Goal: Task Accomplishment & Management: Use online tool/utility

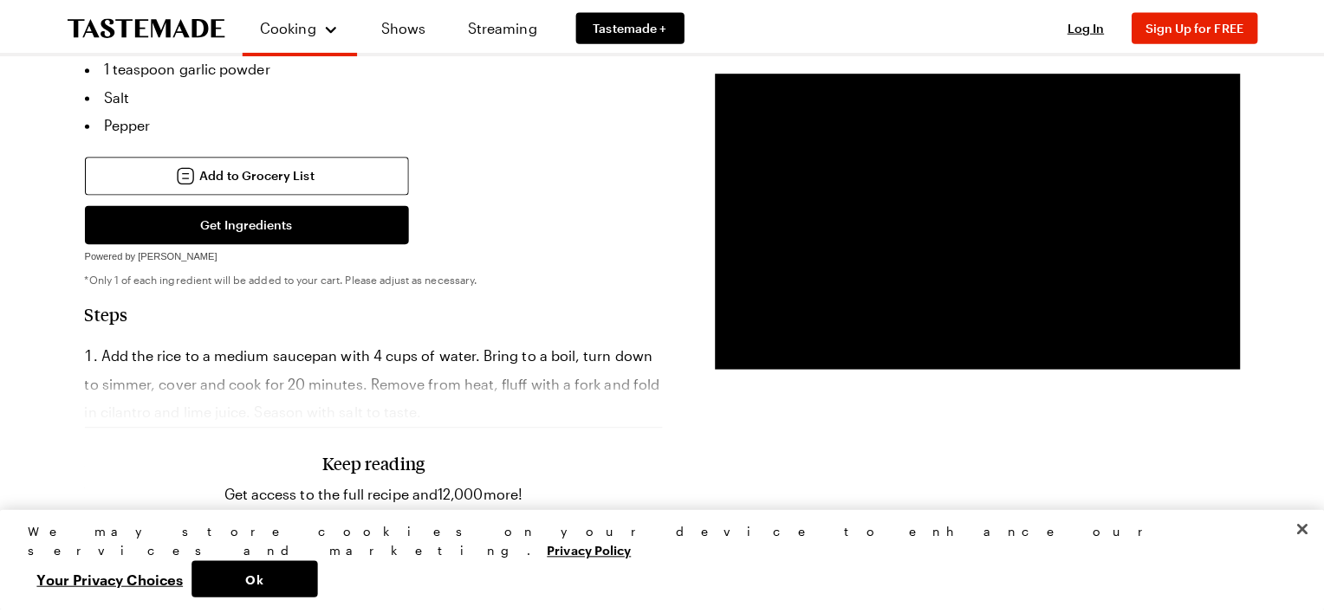
scroll to position [1490, 0]
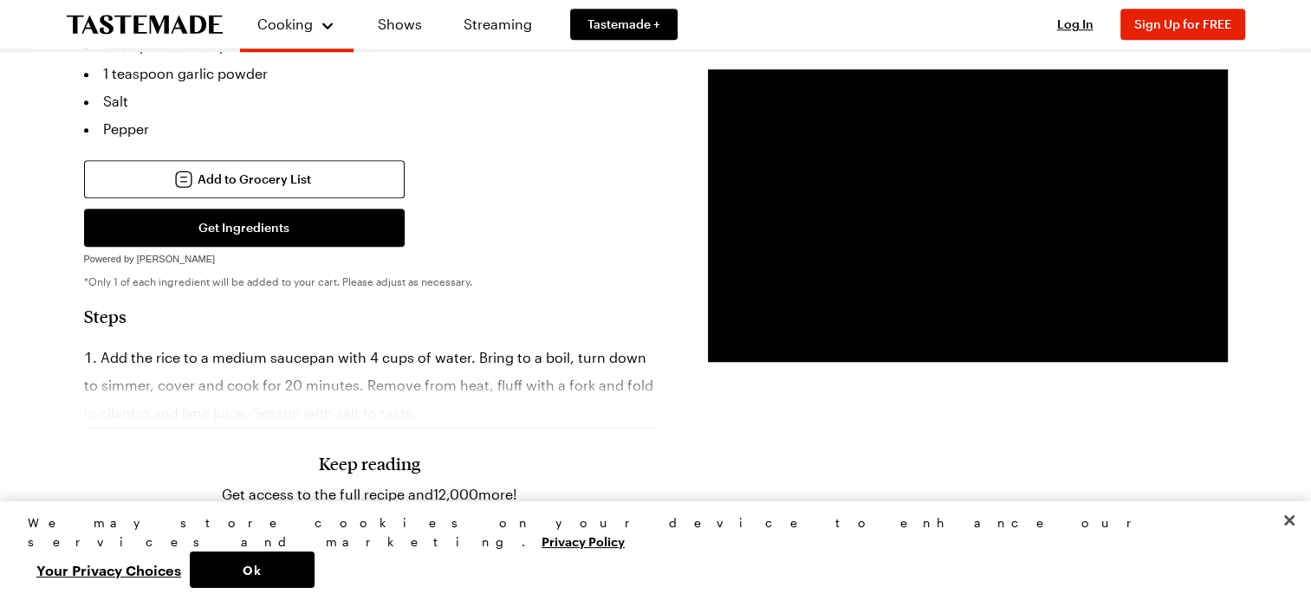
click at [1019, 551] on div "We may store cookies on your device to enhance our services and marketing. Priv…" at bounding box center [655, 551] width 1311 height 99
click at [315, 574] on button "Ok" at bounding box center [252, 570] width 125 height 36
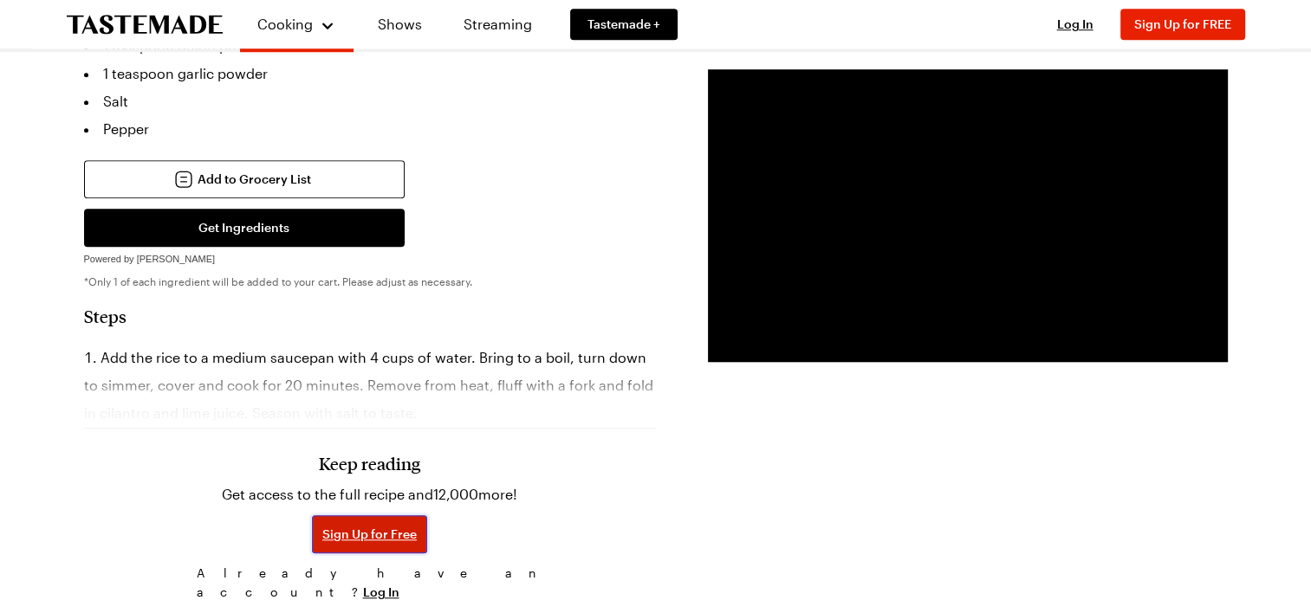
click at [370, 526] on span "Sign Up for Free" at bounding box center [369, 534] width 94 height 17
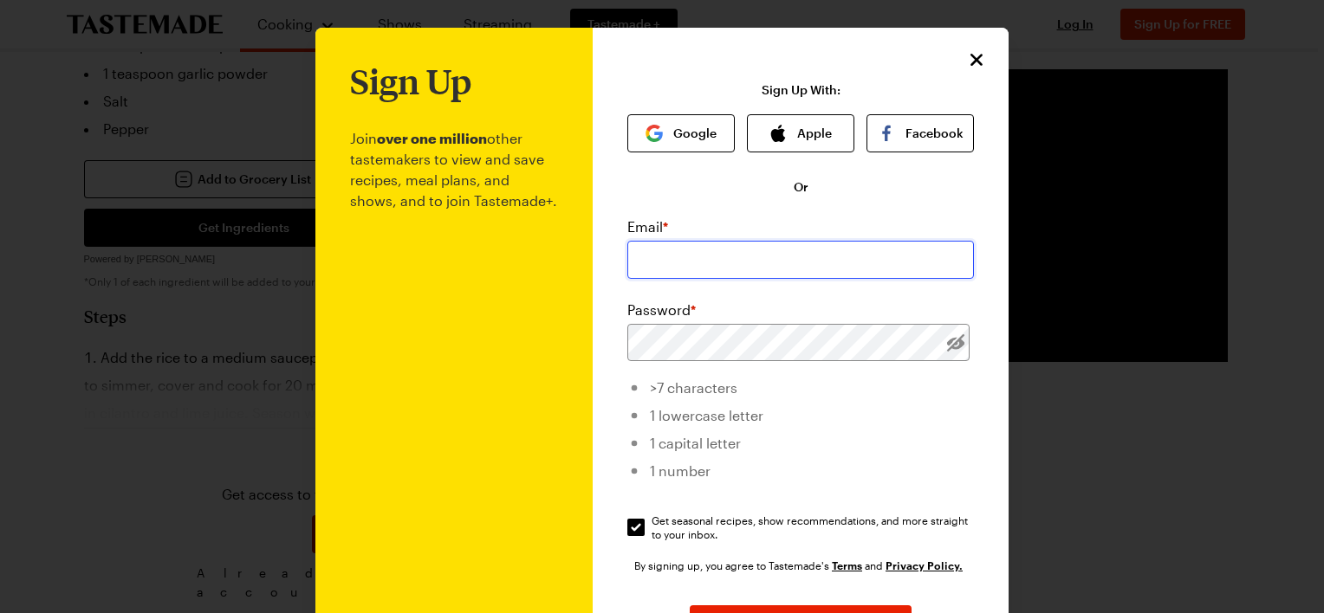
type input "tmra444@yahoo.com"
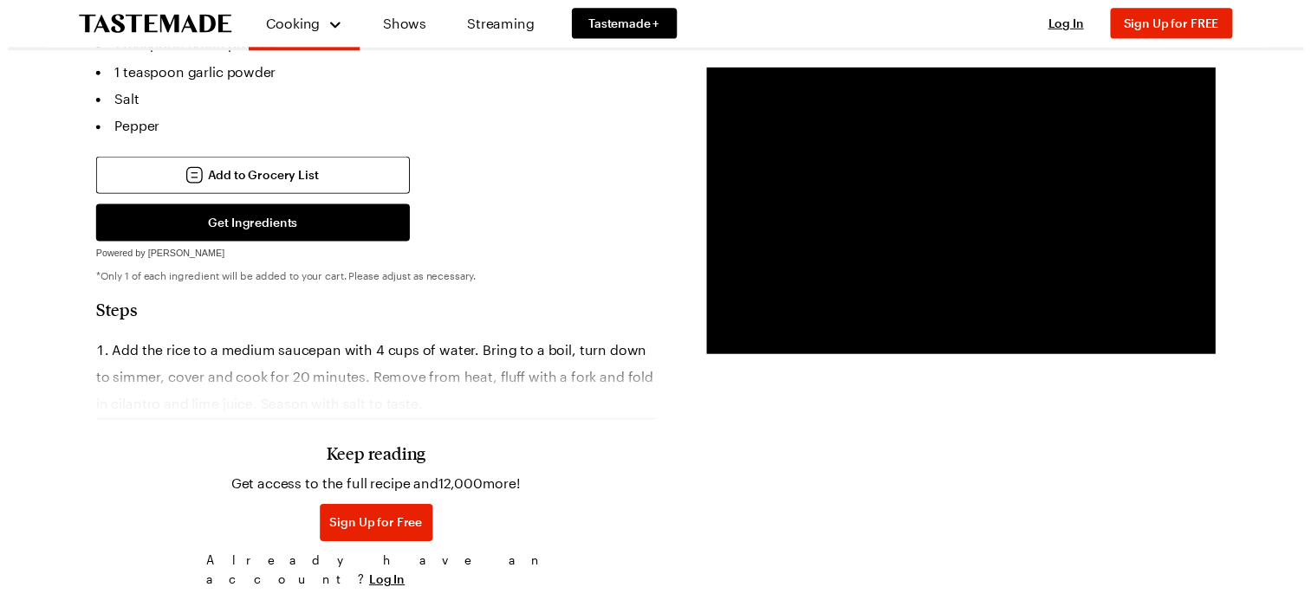
scroll to position [193, 0]
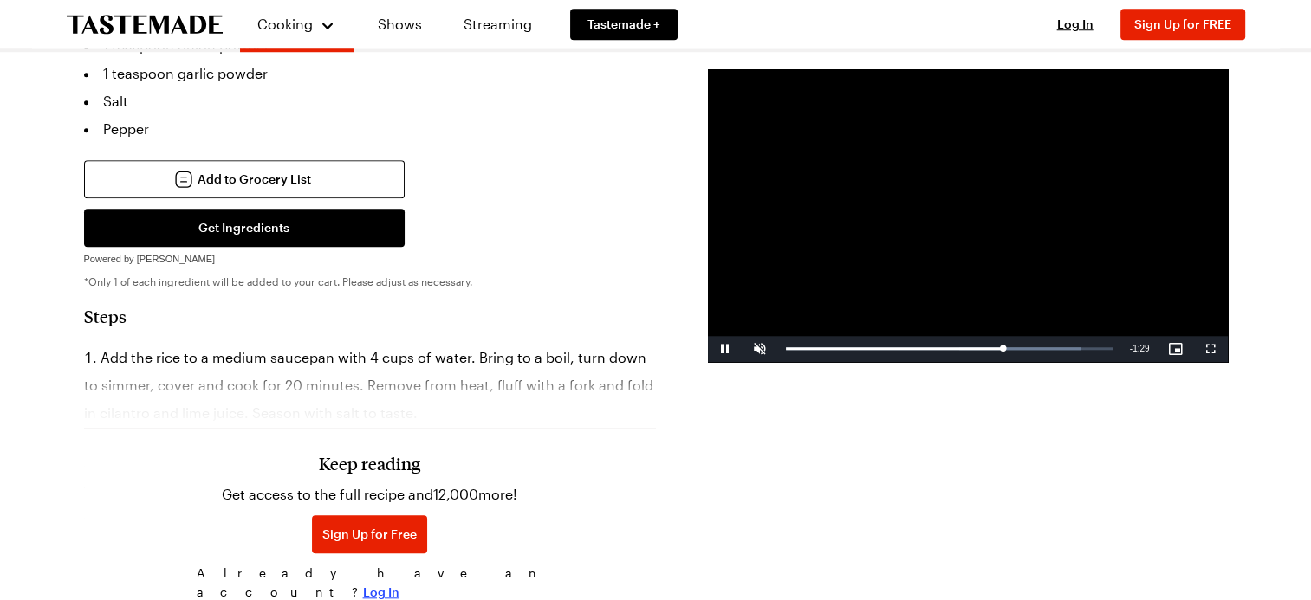
click at [399, 584] on span "Log In" at bounding box center [381, 592] width 36 height 17
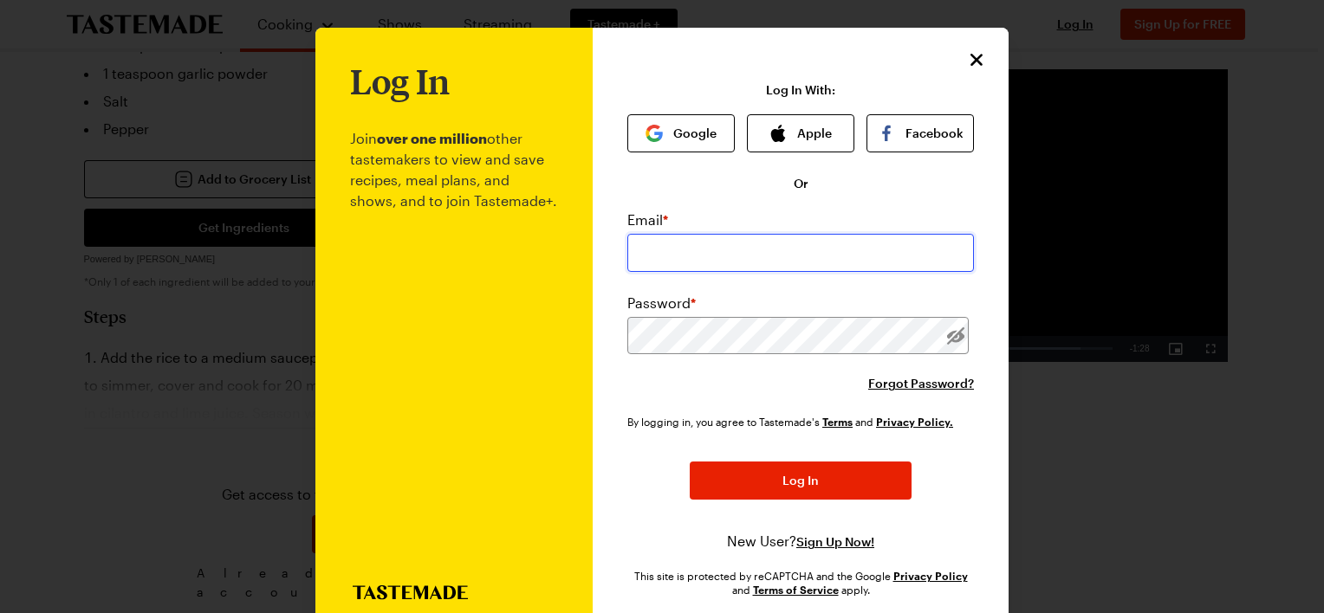
type input "tmra444@yahoo.com"
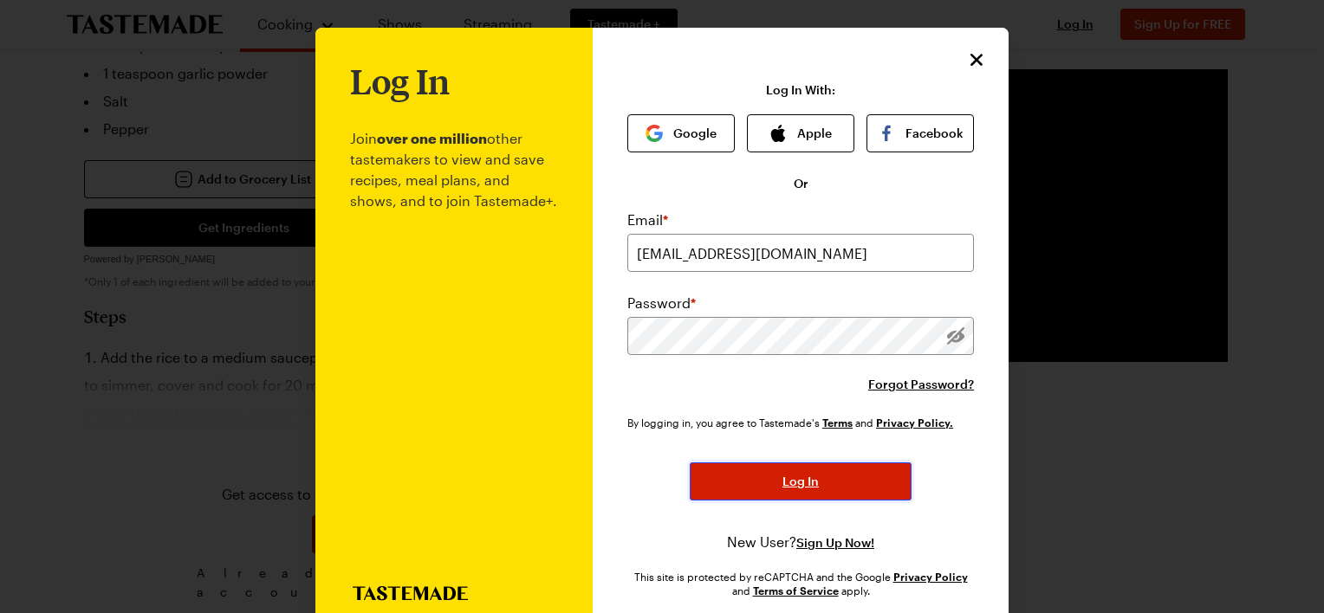
click at [784, 483] on span "Log In" at bounding box center [800, 481] width 36 height 17
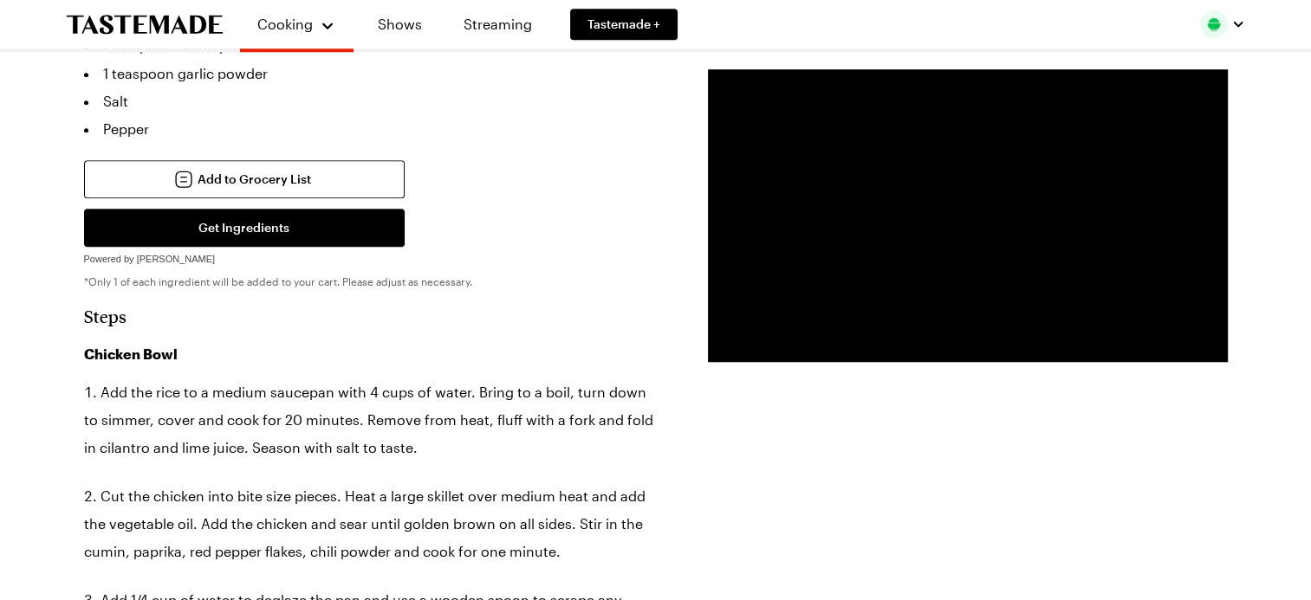
type textarea "x"
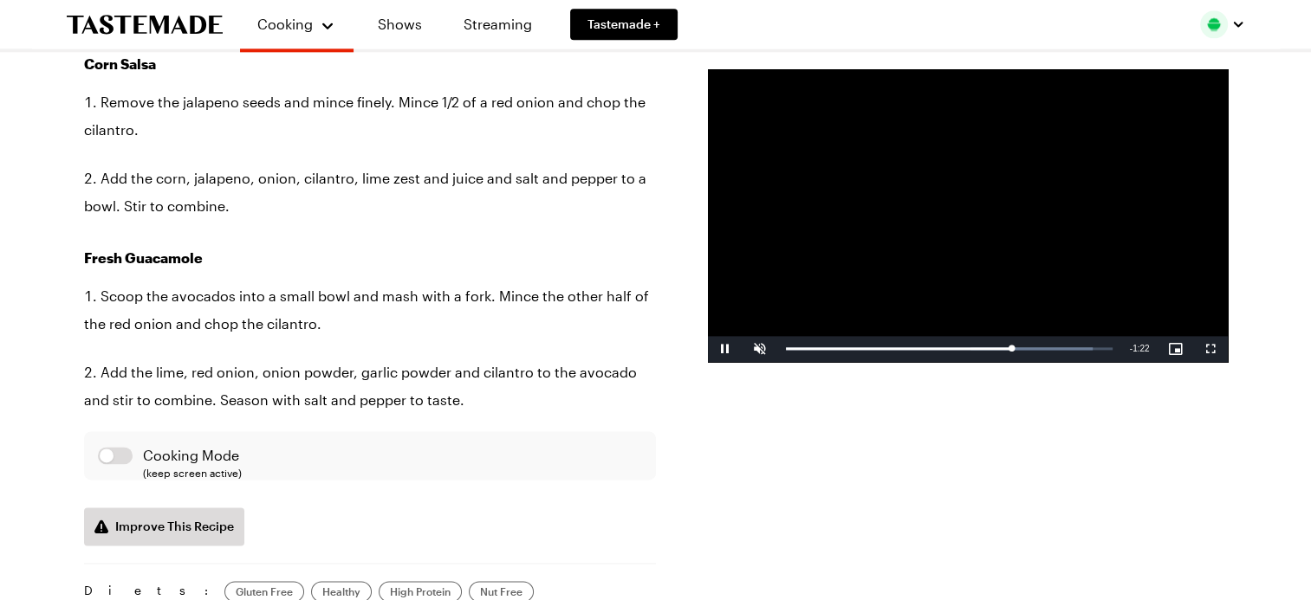
scroll to position [2188, 0]
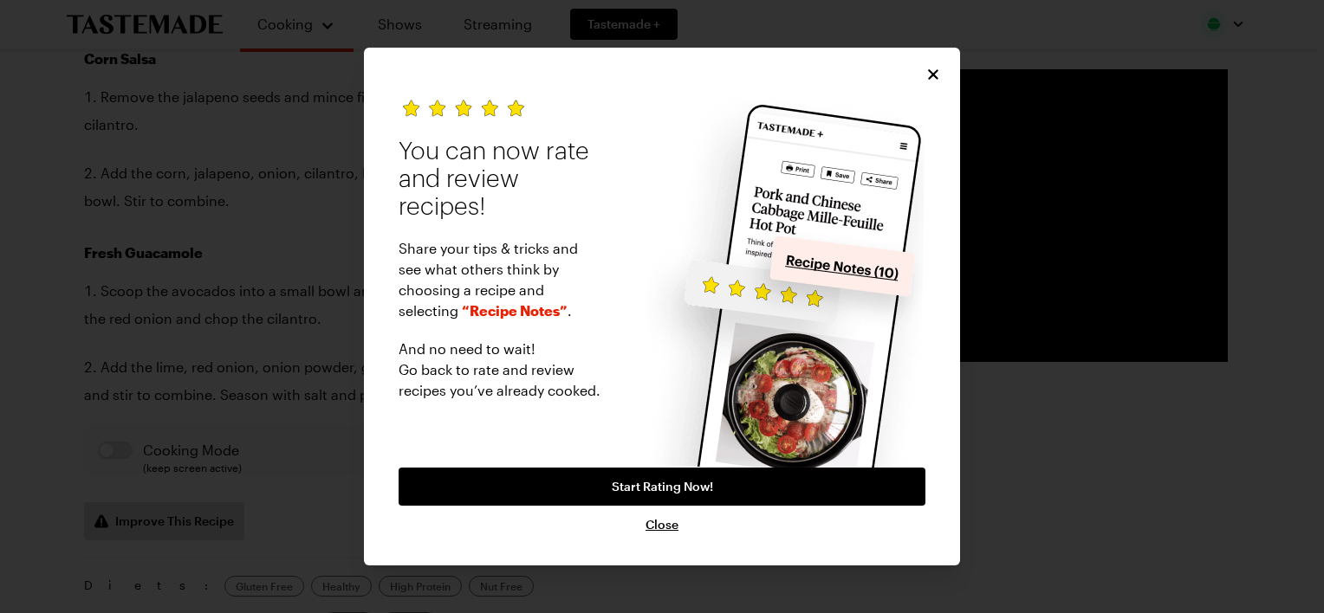
click at [651, 527] on span "Close" at bounding box center [662, 524] width 33 height 17
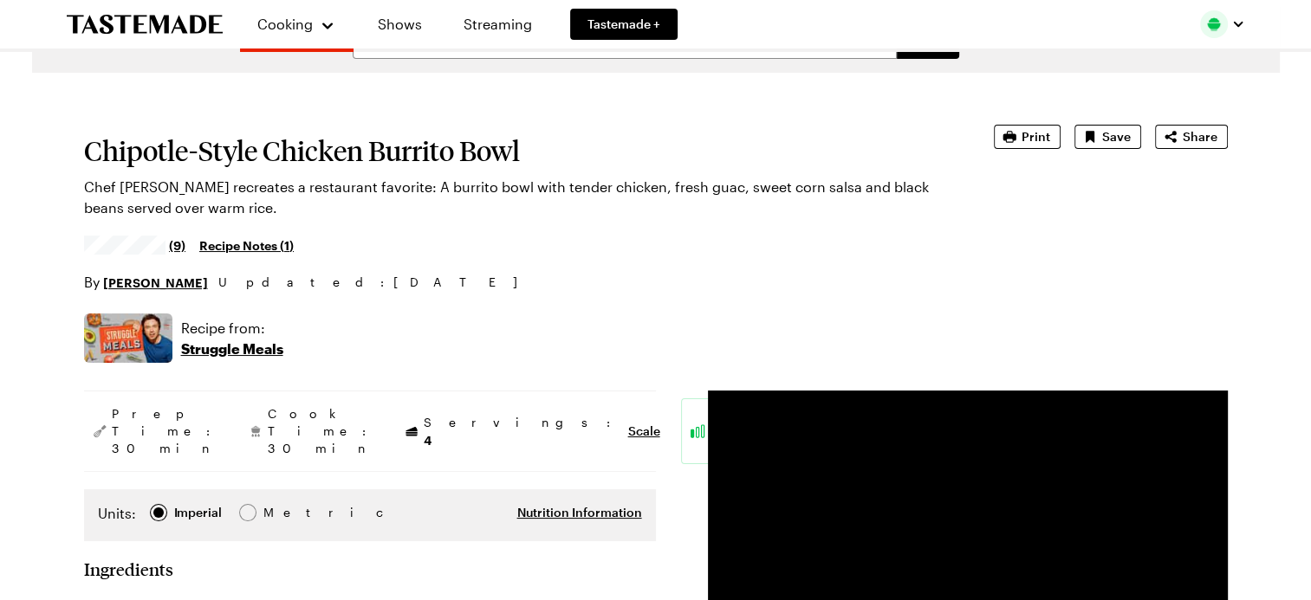
scroll to position [0, 0]
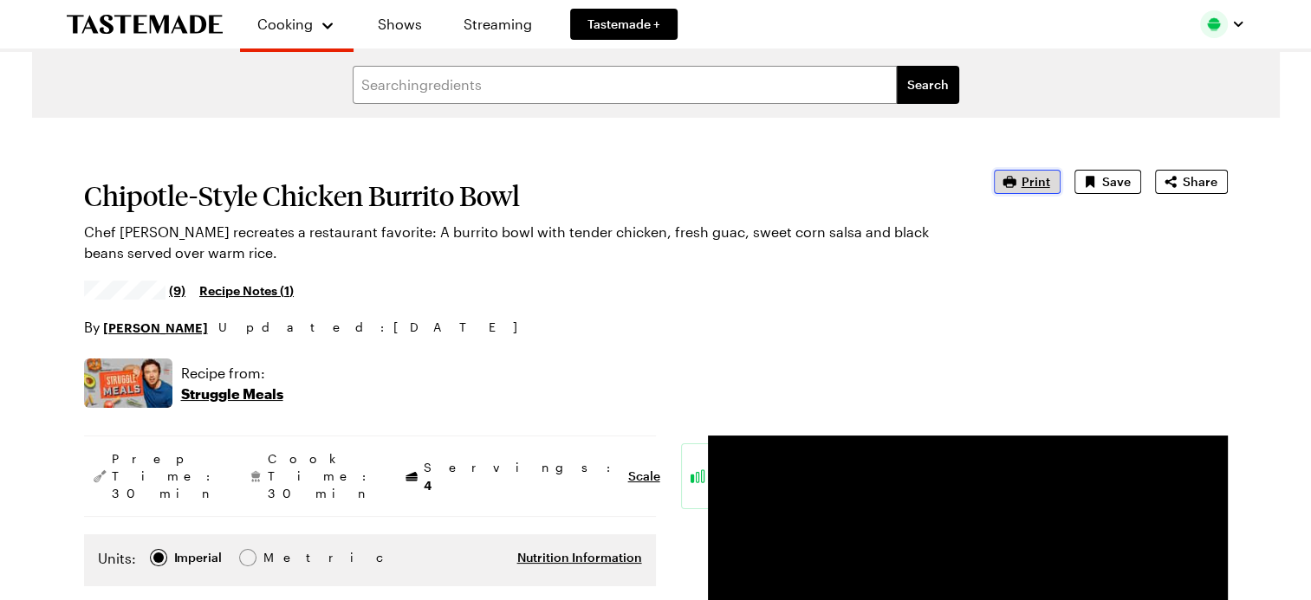
click at [1039, 173] on span "Print" at bounding box center [1036, 181] width 29 height 17
